Goal: Complete application form

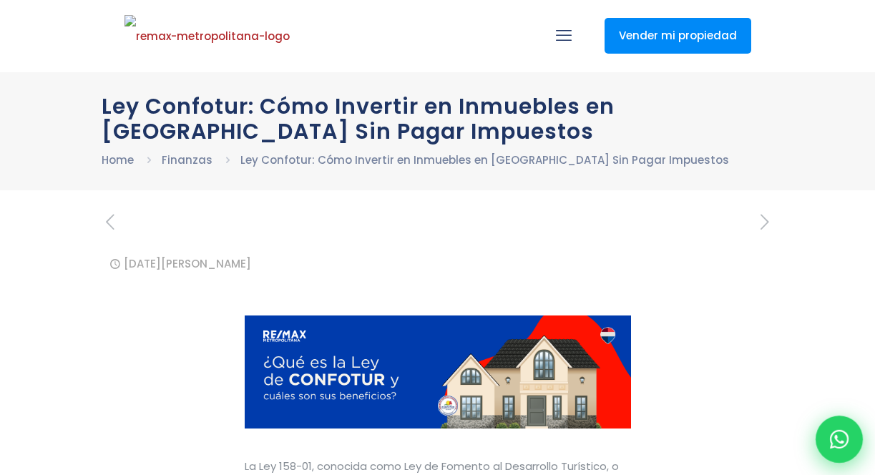
click at [833, 440] on icon at bounding box center [839, 439] width 19 height 19
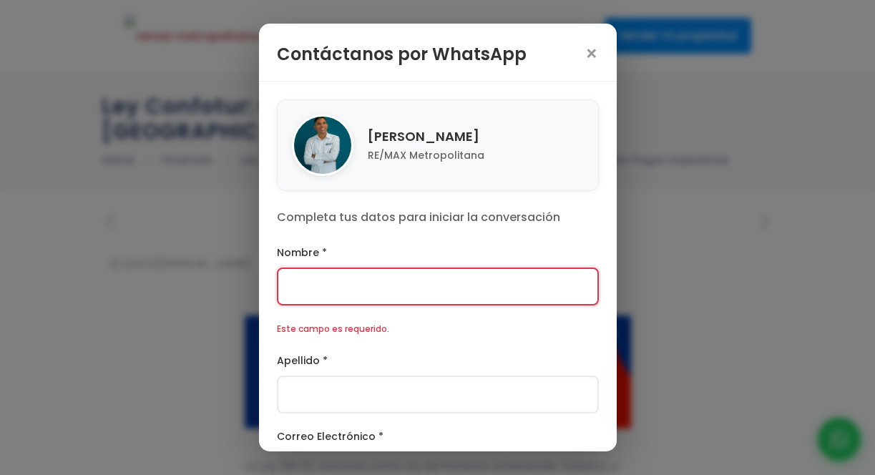
scroll to position [196, 0]
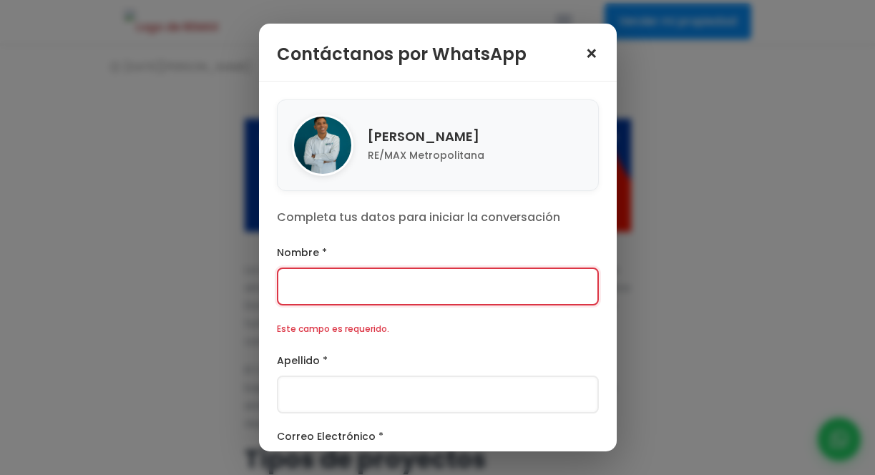
click at [588, 52] on span "×" at bounding box center [592, 54] width 14 height 20
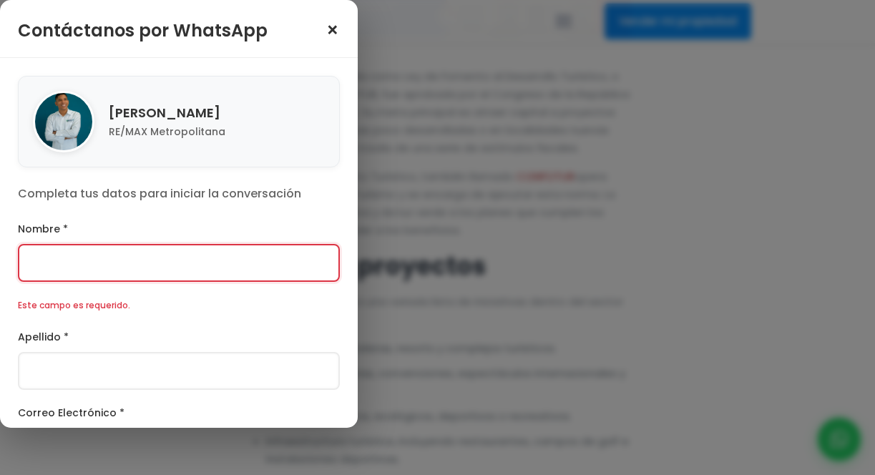
scroll to position [392, 0]
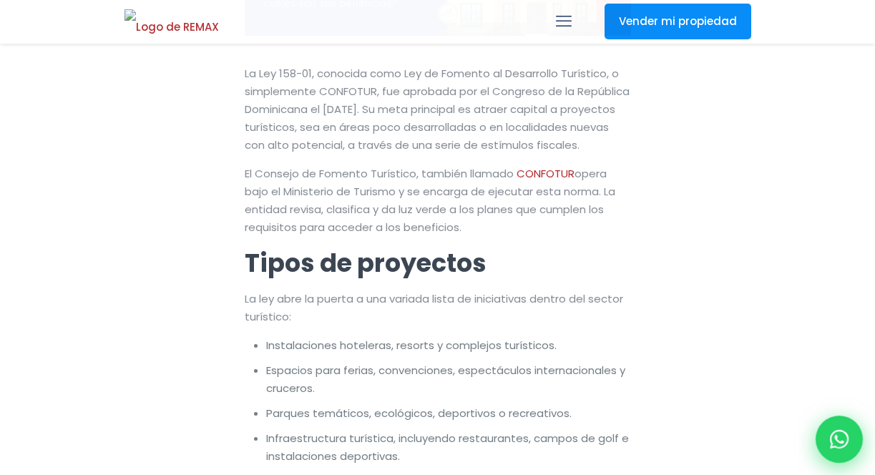
click at [843, 439] on icon at bounding box center [839, 439] width 19 height 19
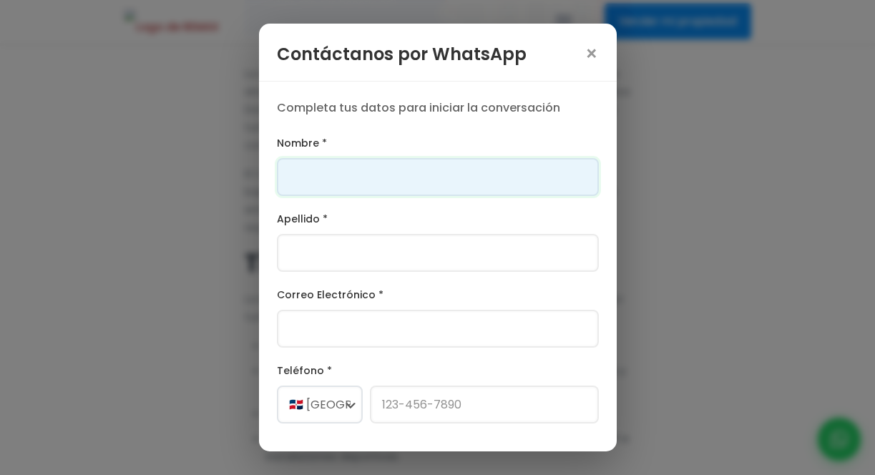
click at [456, 187] on input "Nombre *" at bounding box center [438, 177] width 322 height 38
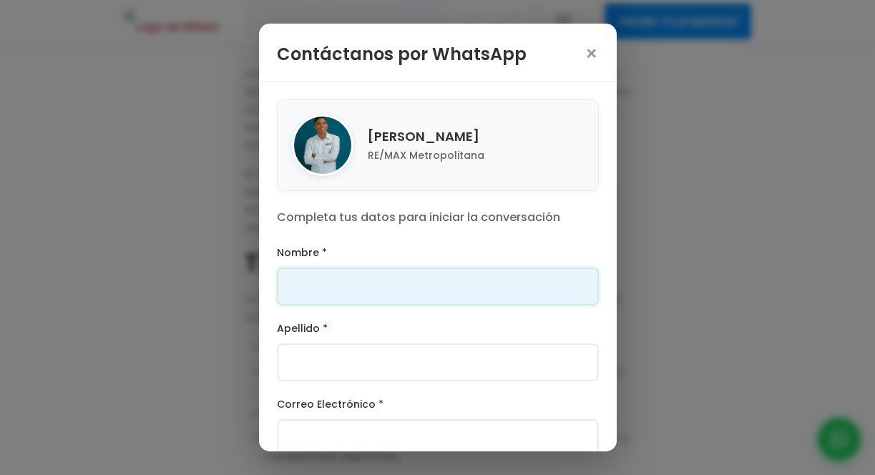
type input "[PERSON_NAME]"
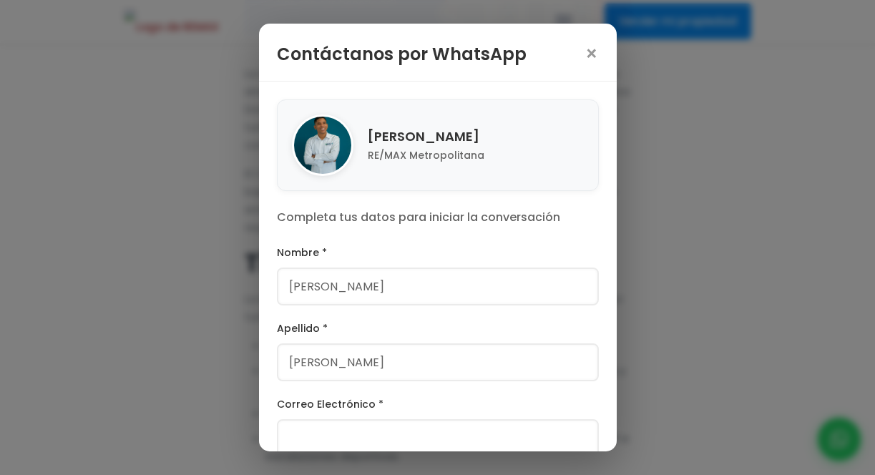
type input "[PHONE_NUMBER]"
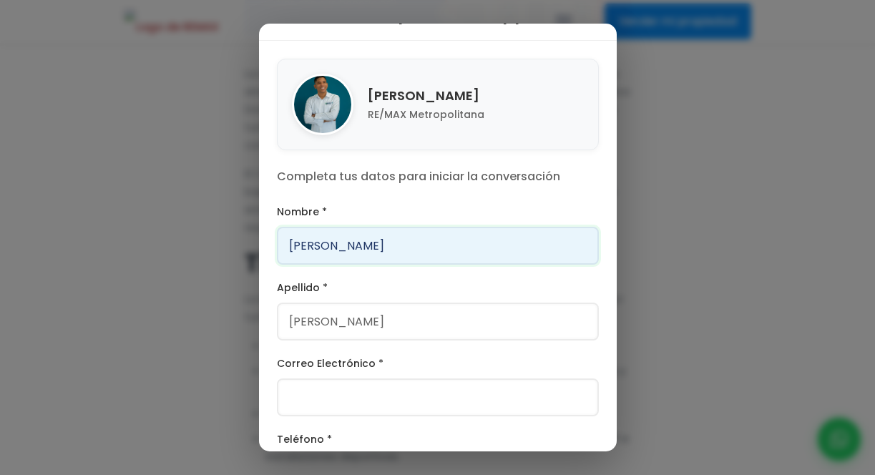
scroll to position [127, 0]
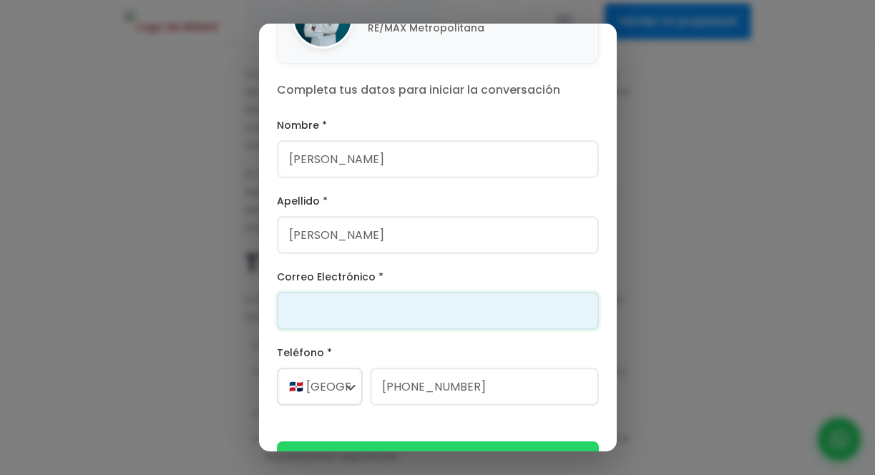
click at [365, 323] on input "Correo Electrónico *" at bounding box center [438, 311] width 322 height 38
type input "[PERSON_NAME][EMAIL_ADDRESS][DOMAIN_NAME]"
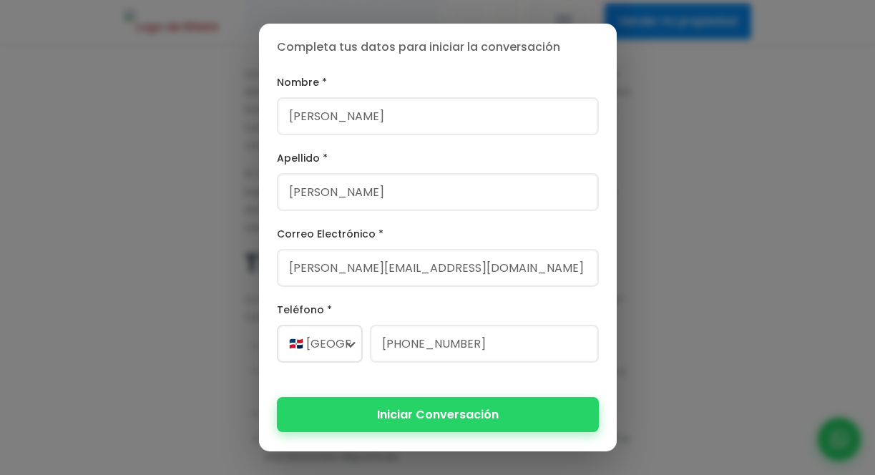
click at [417, 414] on button "Iniciar Conversación" at bounding box center [438, 414] width 322 height 35
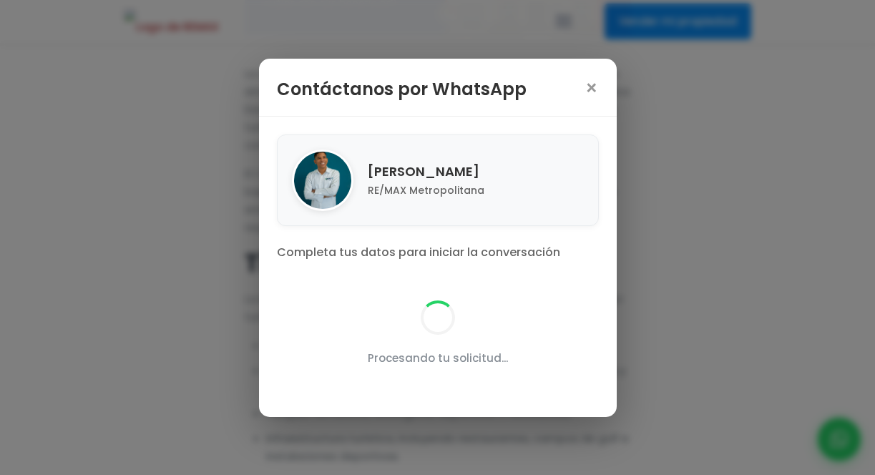
scroll to position [0, 0]
